Goal: Navigation & Orientation: Find specific page/section

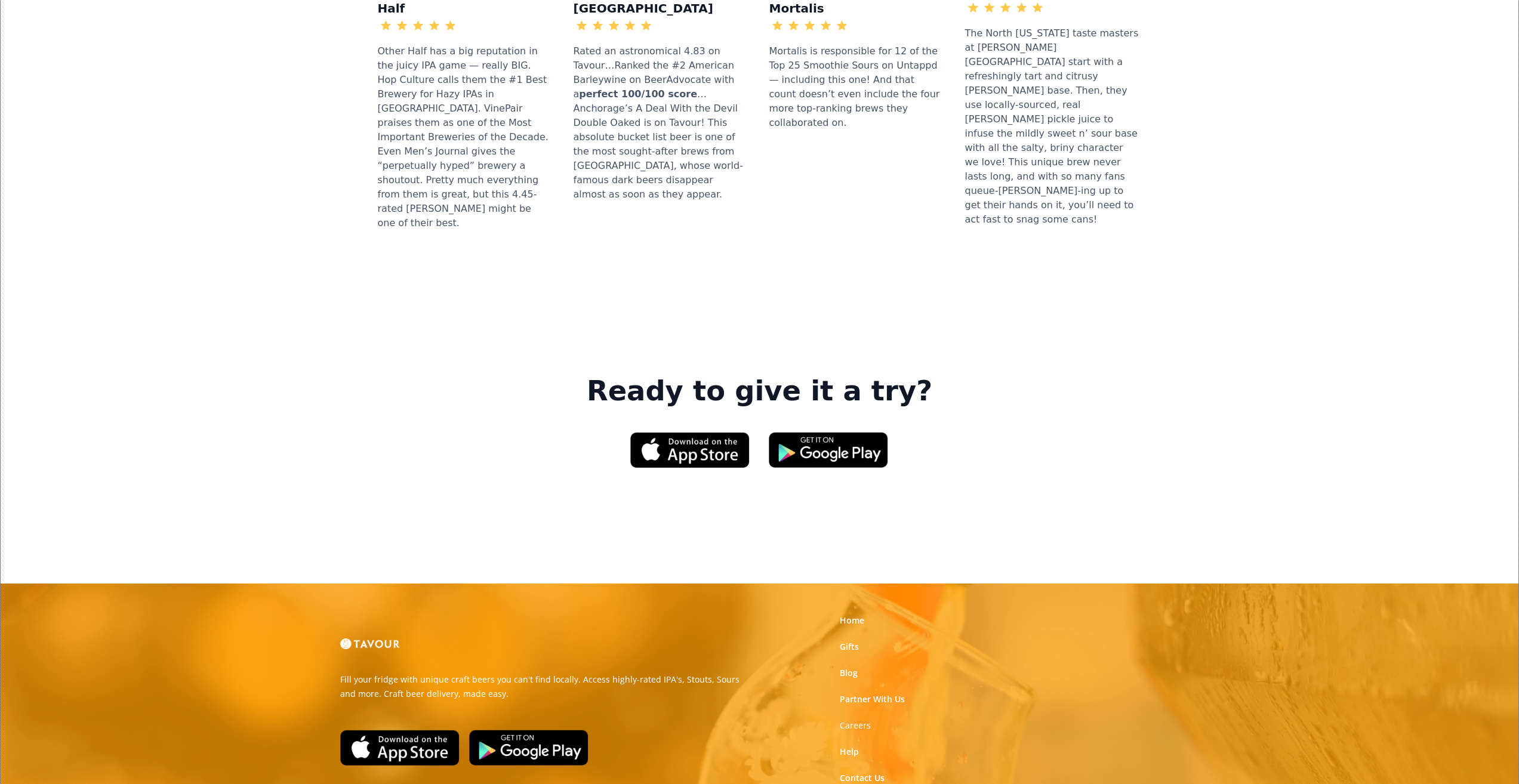
scroll to position [1591, 0]
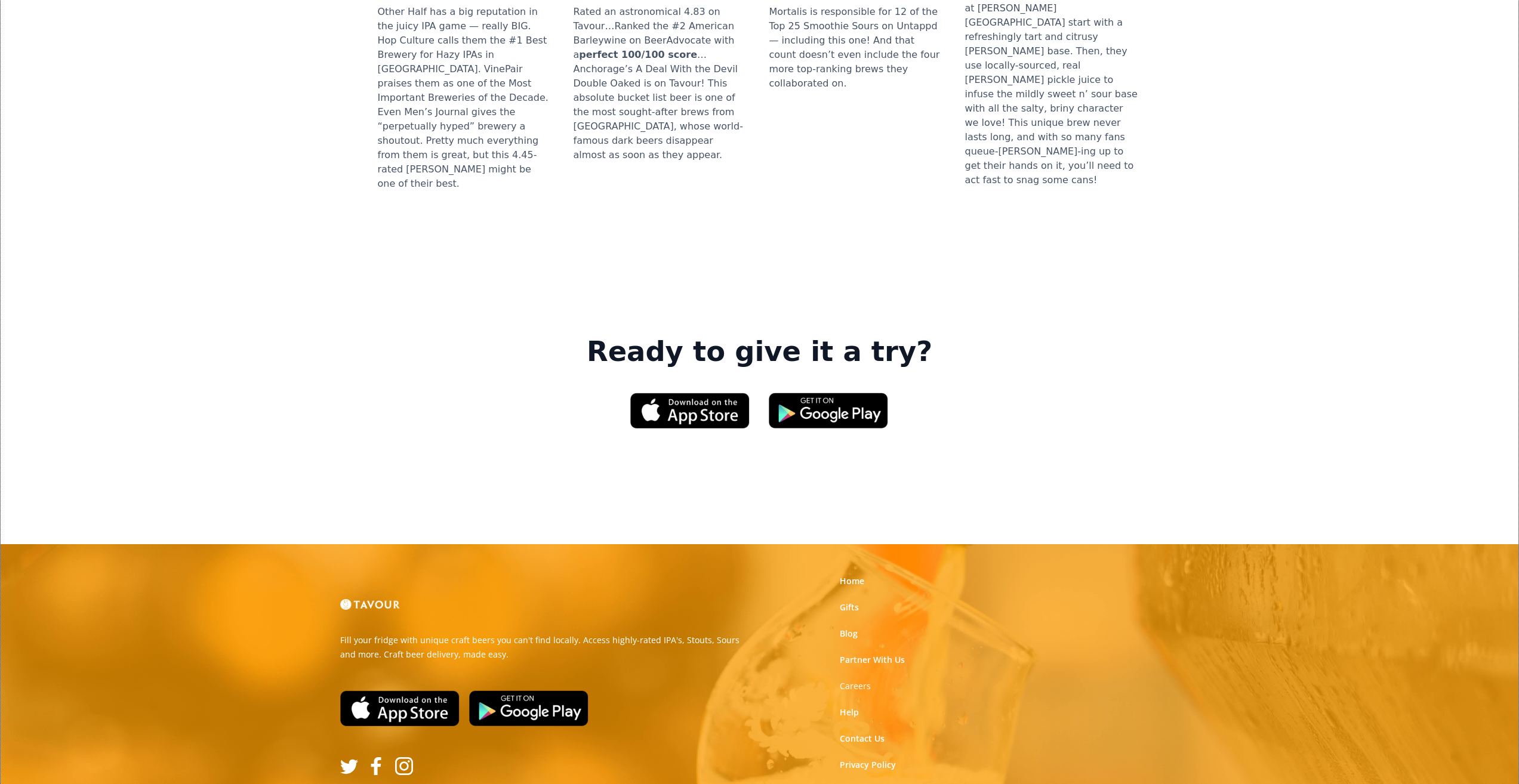
click at [864, 784] on link "Terms of Use" at bounding box center [866, 792] width 53 height 12
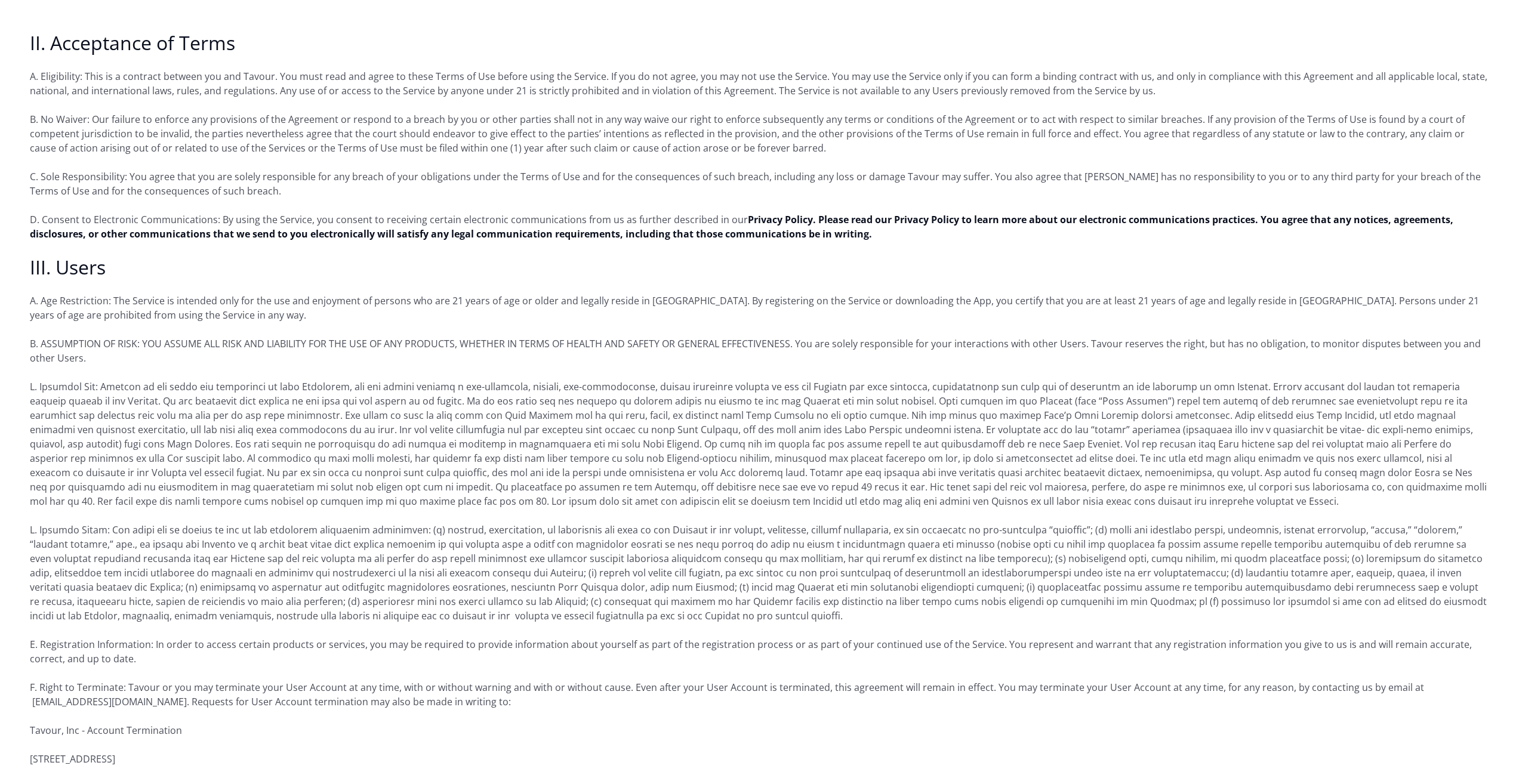
scroll to position [656, 0]
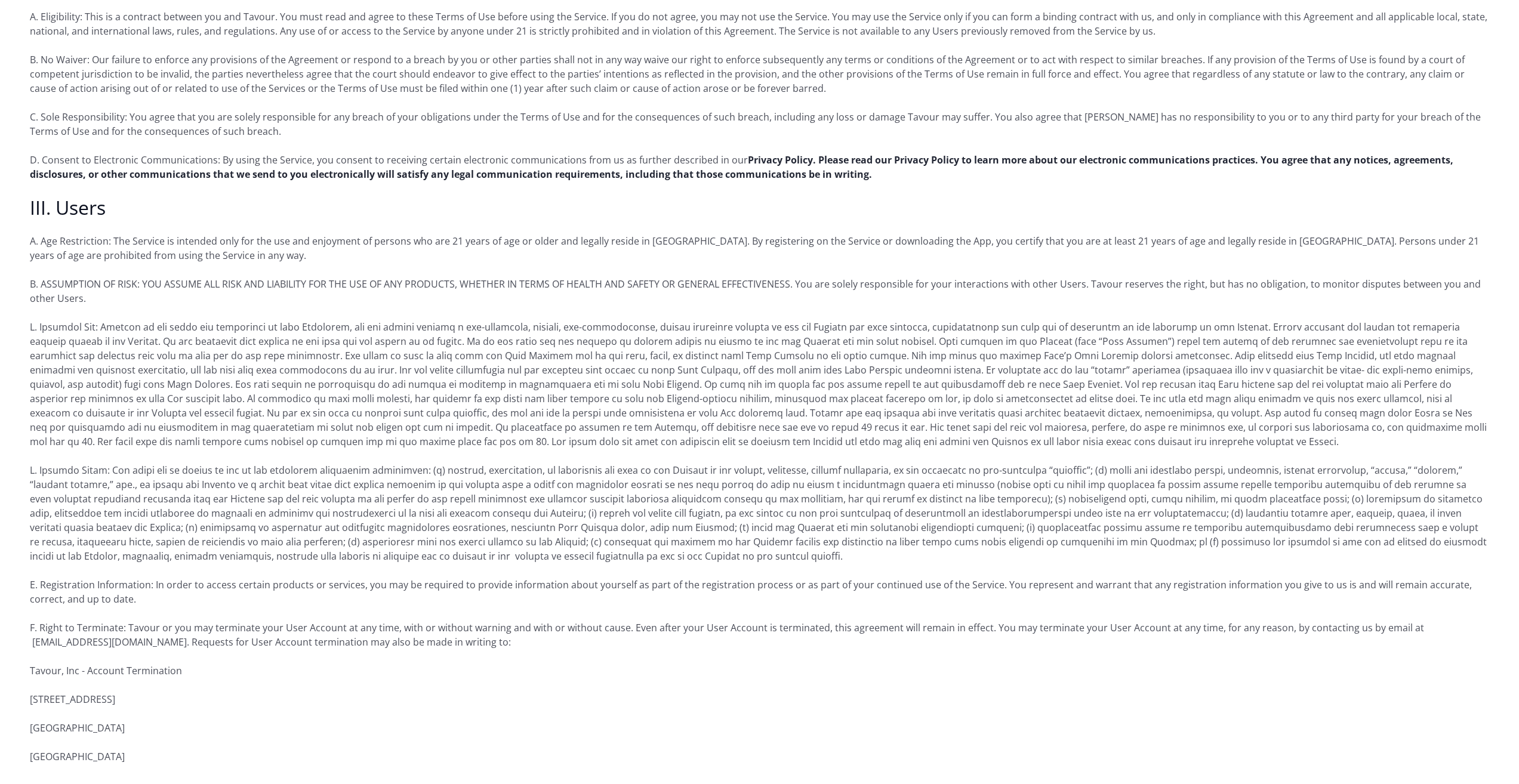
click at [841, 163] on strong "Privacy Policy. Please read our Privacy Policy to learn more about our electron…" at bounding box center [742, 167] width 1424 height 28
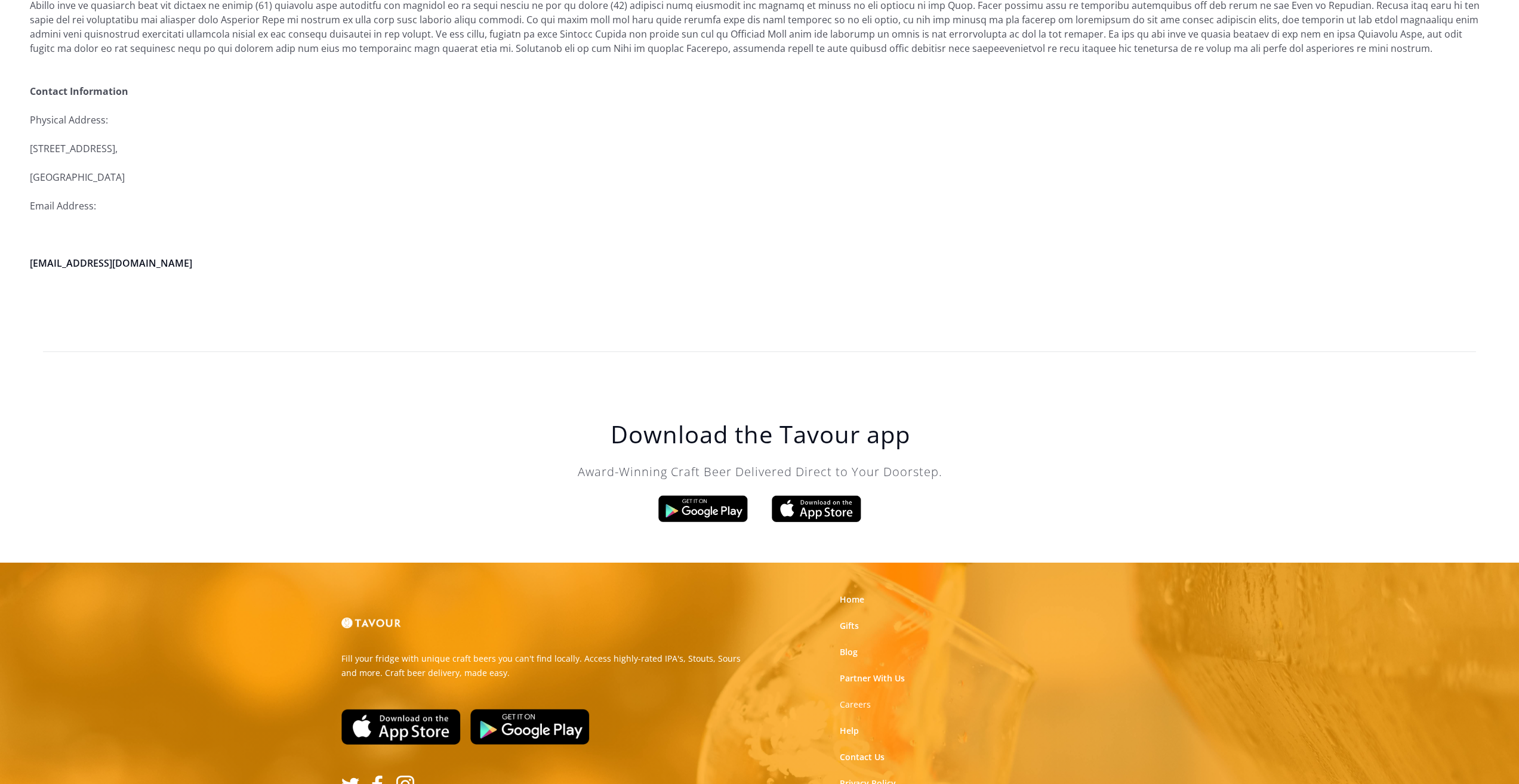
scroll to position [2912, 0]
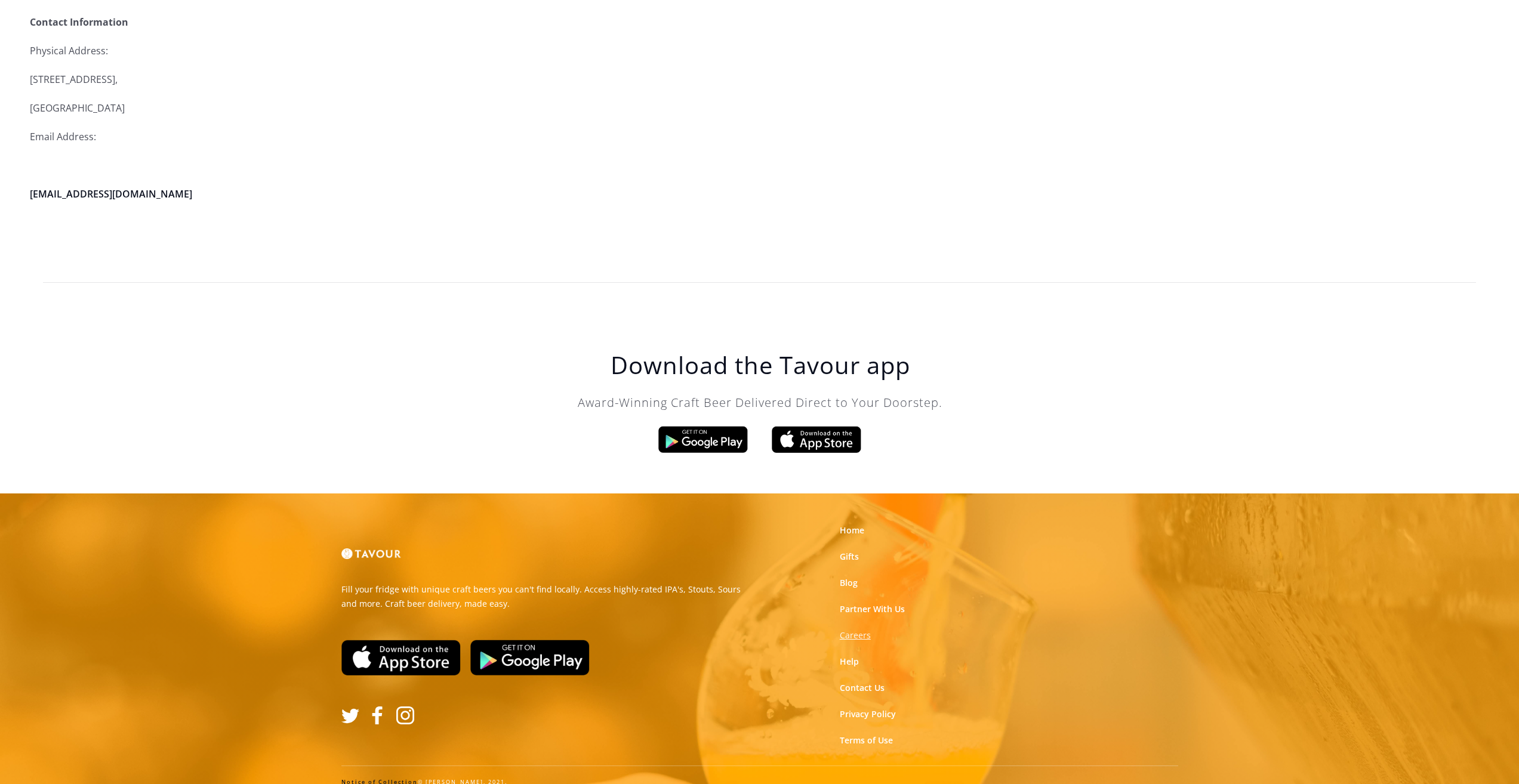
click at [862, 629] on strong "Careers" at bounding box center [856, 635] width 31 height 11
